Goal: Task Accomplishment & Management: Manage account settings

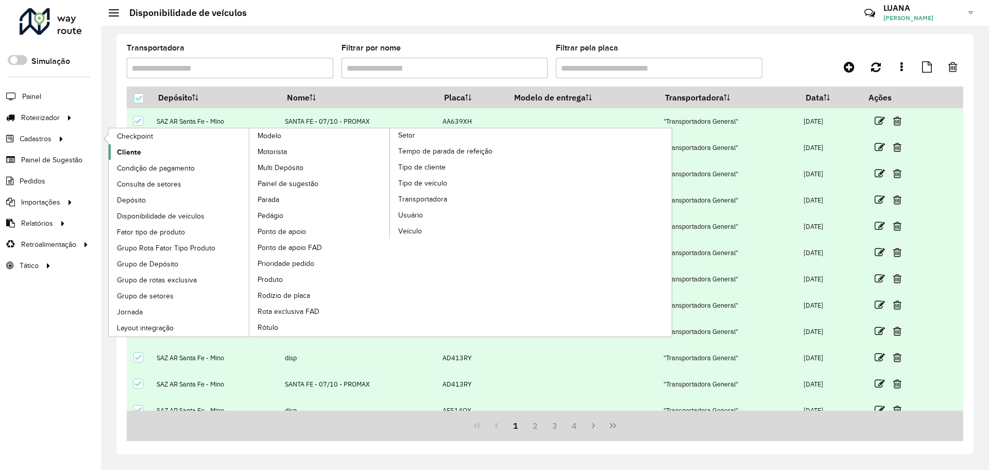
click at [134, 151] on span "Cliente" at bounding box center [129, 152] width 24 height 11
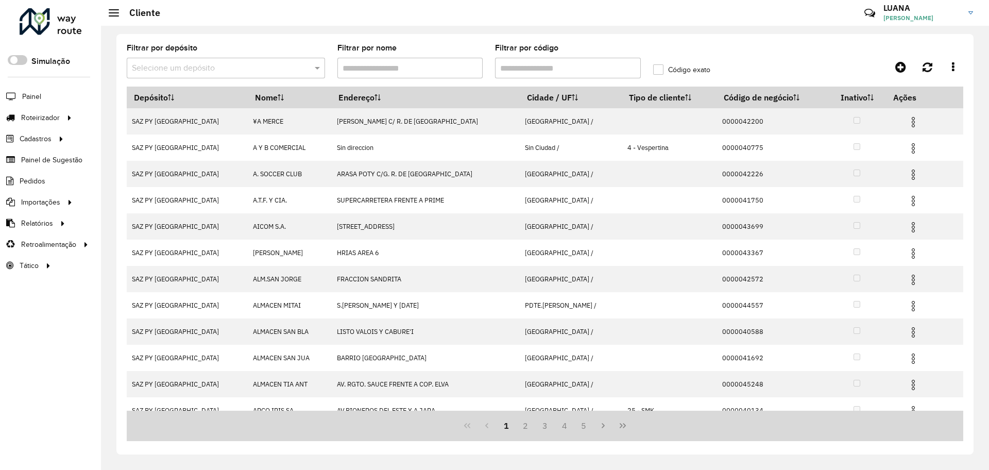
click at [536, 72] on input "Filtrar por código" at bounding box center [568, 68] width 146 height 21
paste input "******"
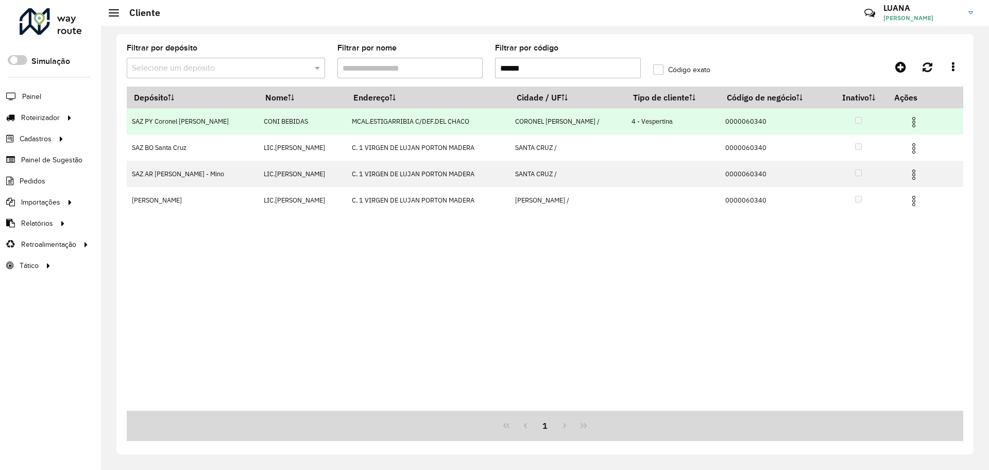
type input "******"
click at [909, 122] on img at bounding box center [914, 122] width 12 height 12
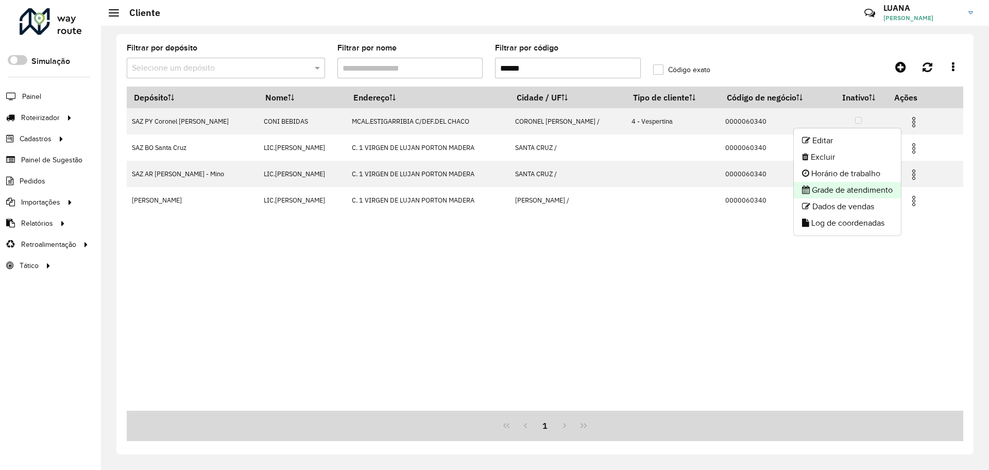
click at [865, 192] on li "Grade de atendimento" at bounding box center [847, 190] width 107 height 16
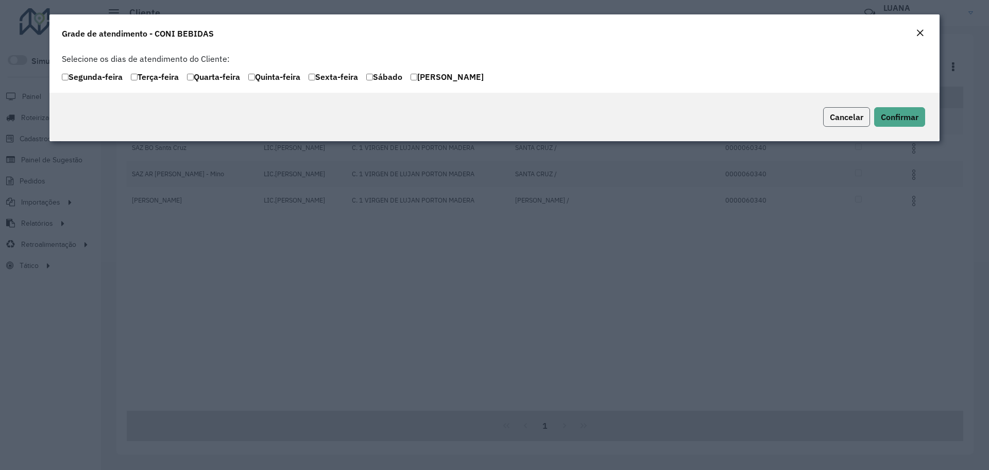
click at [852, 113] on span "Cancelar" at bounding box center [846, 117] width 33 height 10
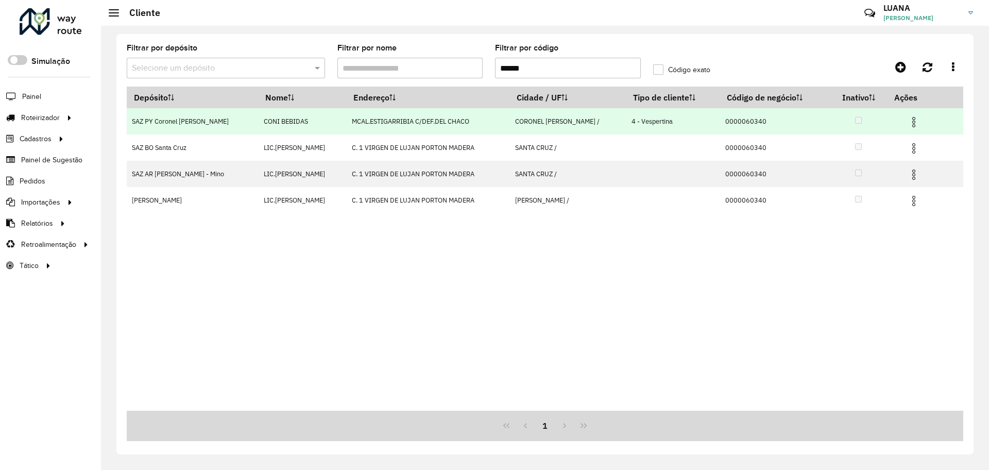
click at [909, 119] on img at bounding box center [914, 122] width 12 height 12
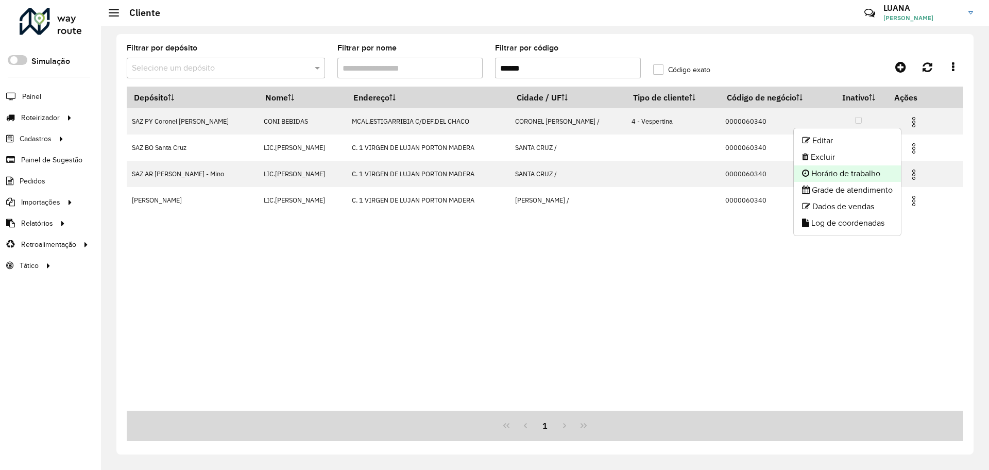
click at [879, 173] on li "Horário de trabalho" at bounding box center [847, 173] width 107 height 16
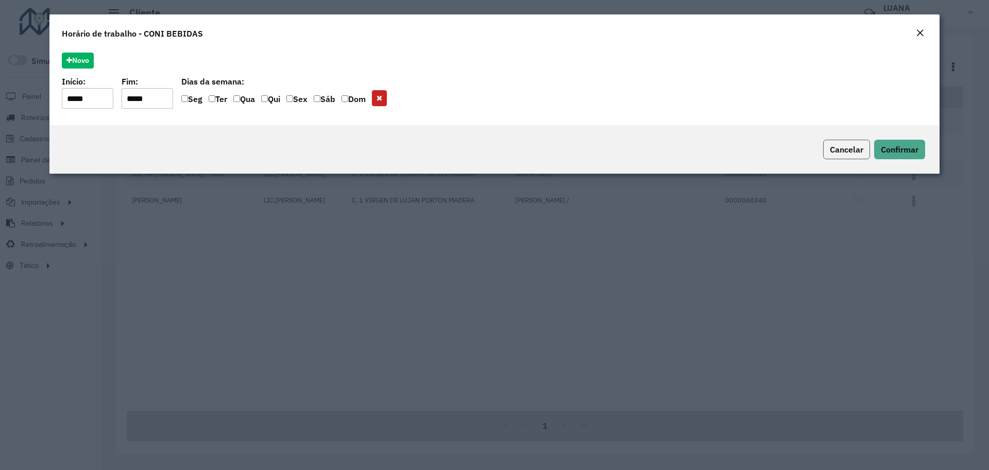
click at [852, 151] on span "Cancelar" at bounding box center [846, 149] width 33 height 10
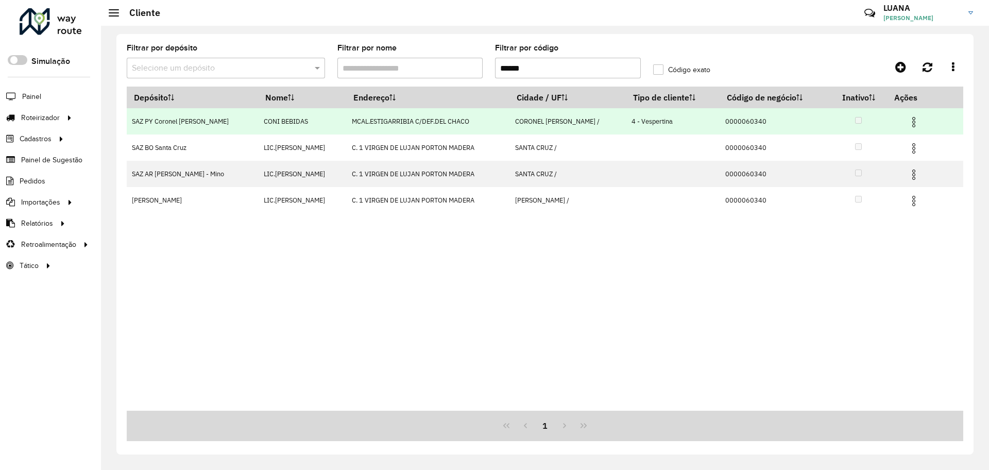
click at [911, 124] on img at bounding box center [914, 122] width 12 height 12
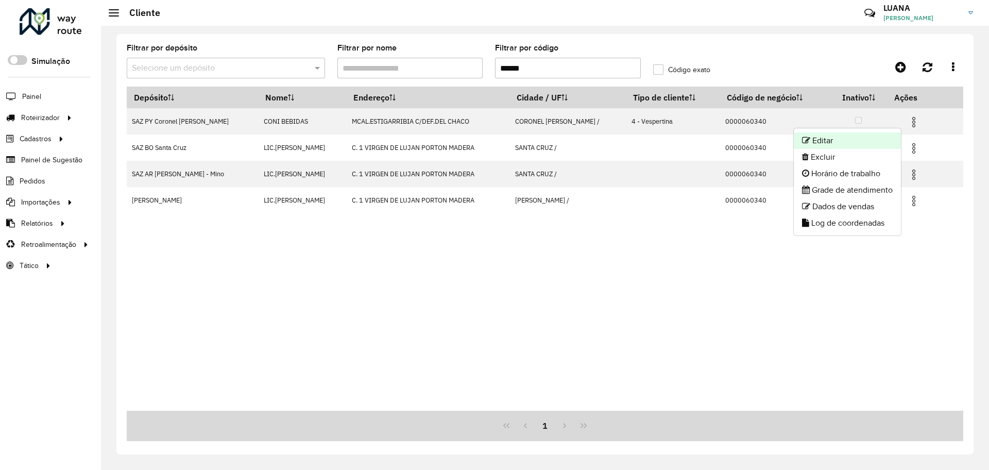
click at [854, 141] on li "Editar" at bounding box center [847, 140] width 107 height 16
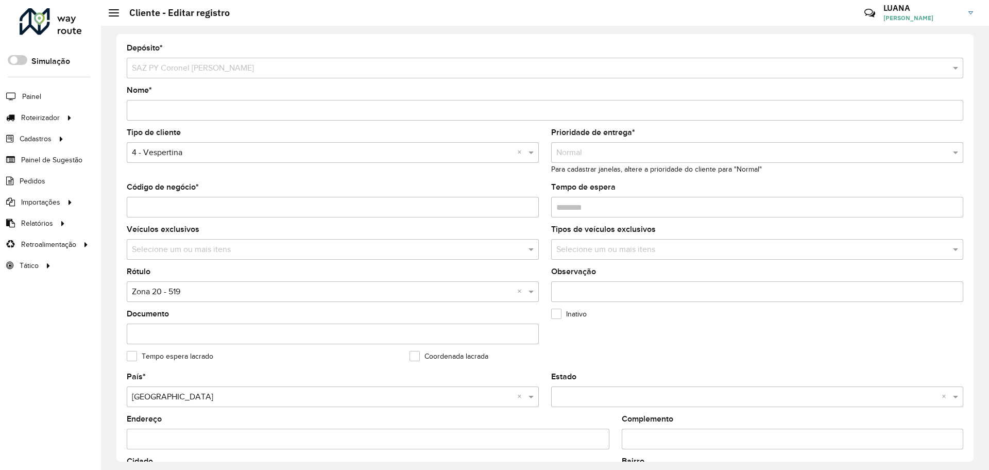
click at [217, 157] on input "text" at bounding box center [322, 153] width 381 height 12
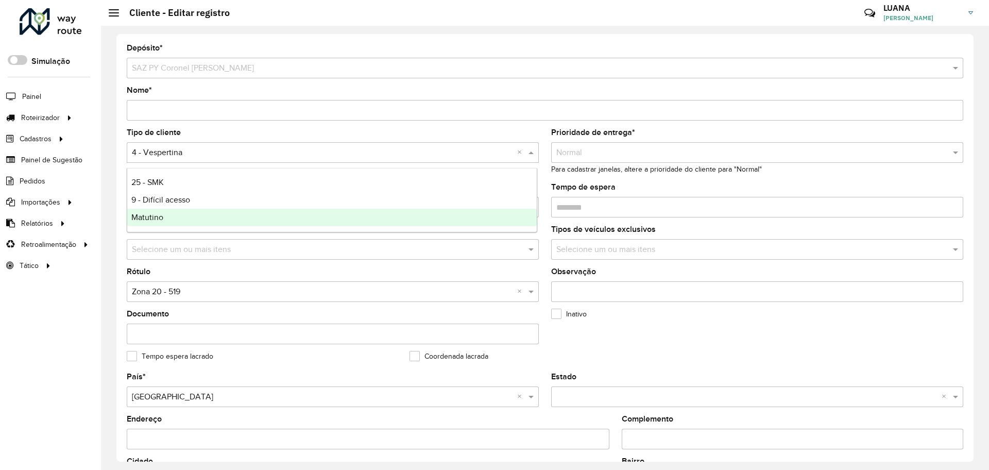
click at [191, 216] on div "Matutino" at bounding box center [332, 218] width 410 height 18
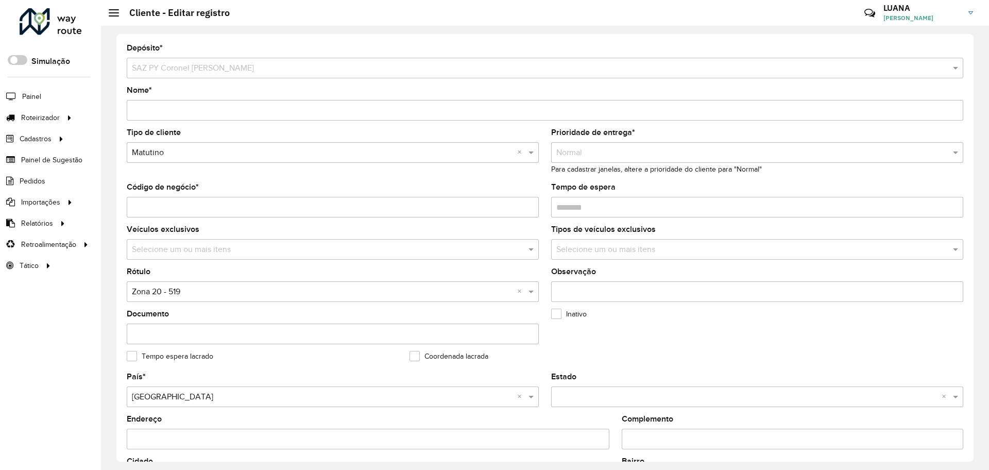
click at [340, 177] on formly-field "Tipo de cliente Selecione uma opção × Matutino ×" at bounding box center [333, 156] width 425 height 55
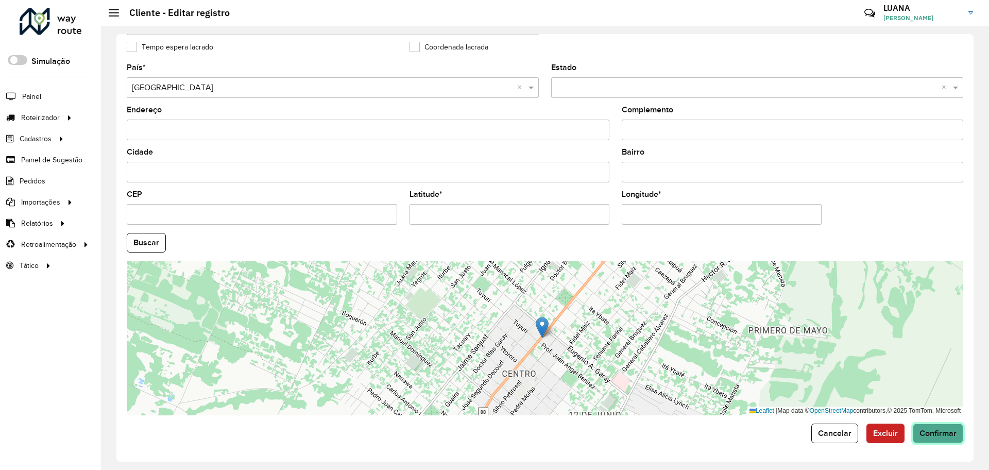
click at [940, 432] on span "Confirmar" at bounding box center [938, 433] width 37 height 9
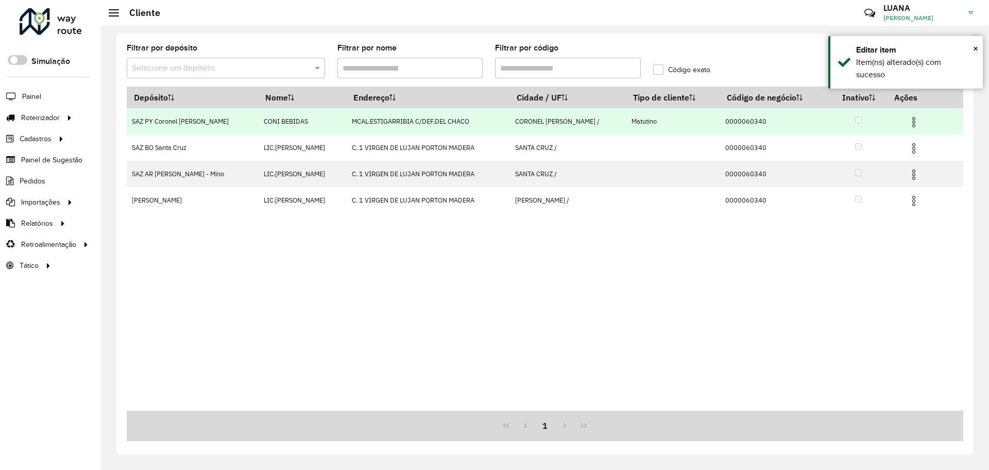
click at [909, 122] on img at bounding box center [914, 122] width 12 height 12
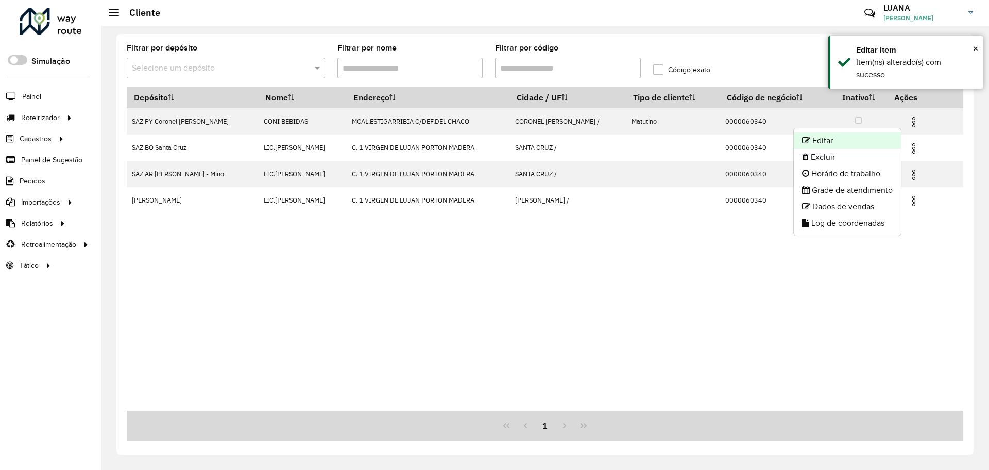
click at [852, 140] on li "Editar" at bounding box center [847, 140] width 107 height 16
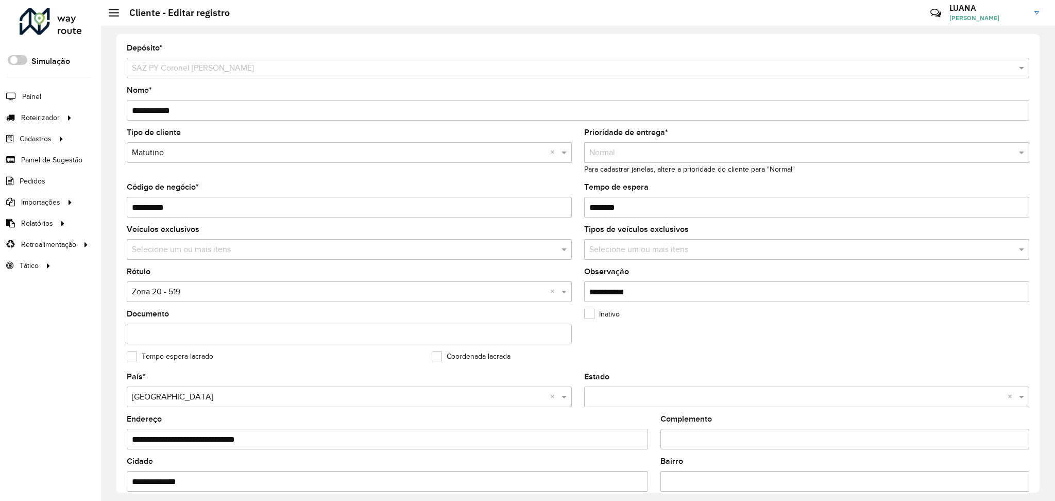
click at [989, 45] on div "Depósito * Selecione um depósito × SAZ PY Coronel Oviedo" at bounding box center [578, 61] width 903 height 34
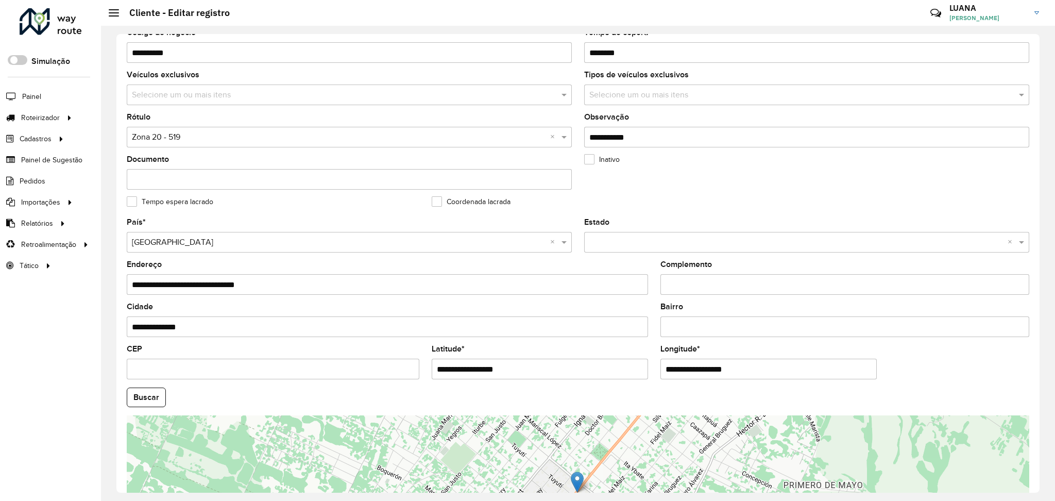
scroll to position [277, 0]
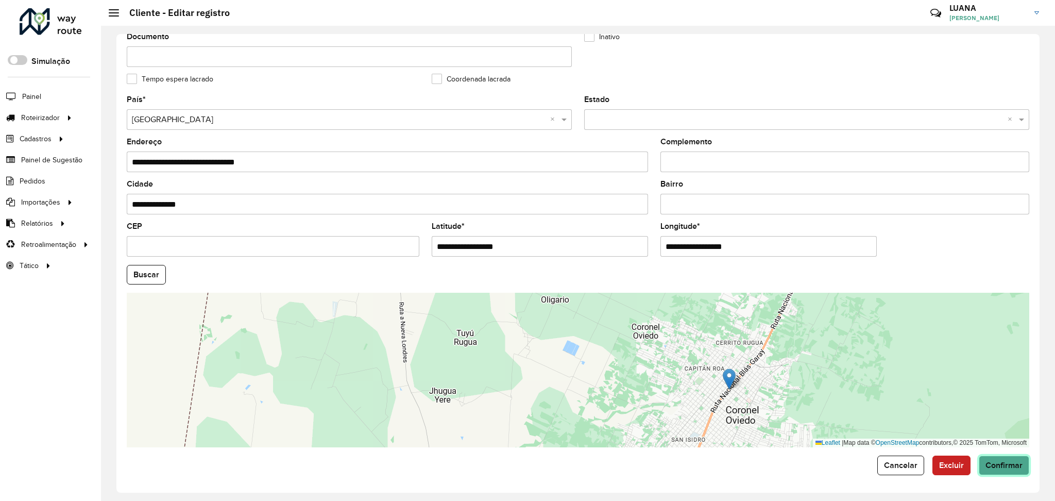
click at [989, 458] on button "Confirmar" at bounding box center [1004, 465] width 50 height 20
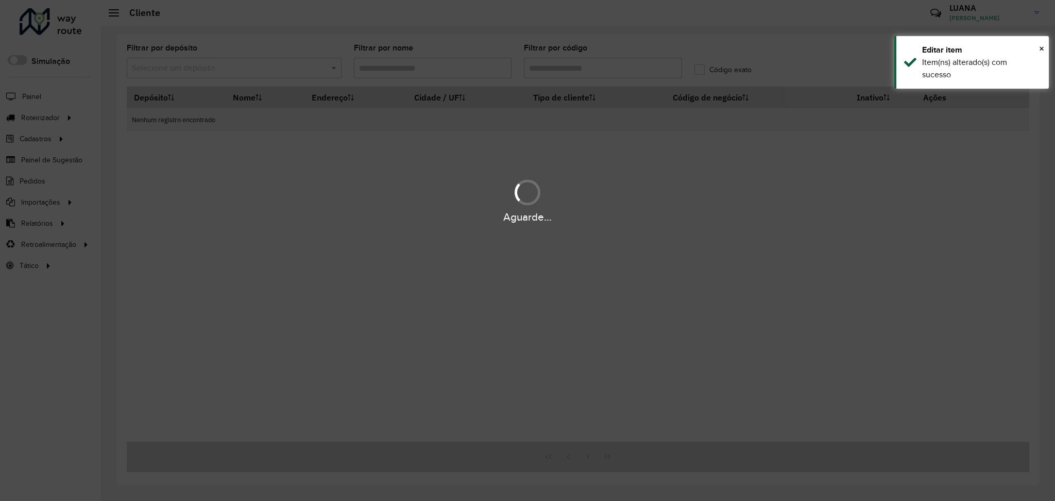
click at [228, 357] on div "Aguarde..." at bounding box center [527, 250] width 1055 height 501
